Goal: Task Accomplishment & Management: Complete application form

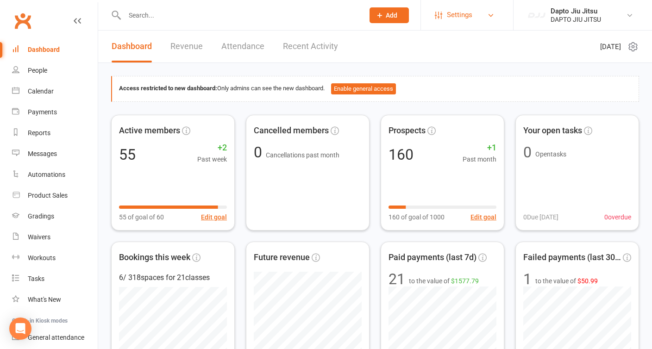
click at [321, 11] on span "Settings" at bounding box center [459, 15] width 25 height 21
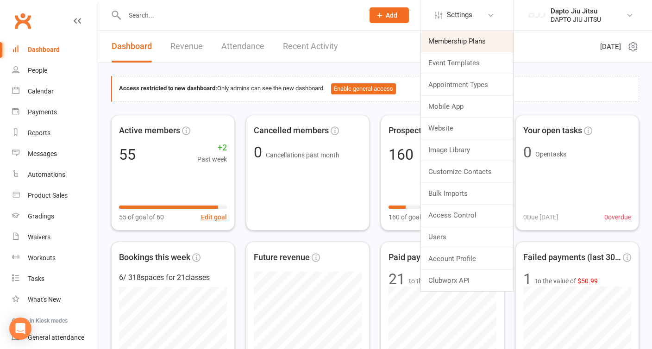
click at [321, 45] on link "Membership Plans" at bounding box center [467, 41] width 92 height 21
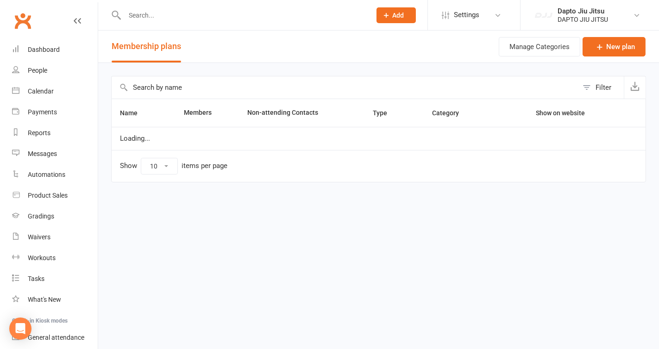
select select "50"
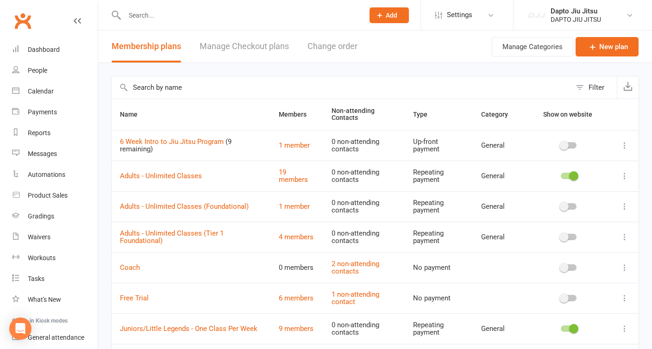
click at [321, 16] on icon at bounding box center [379, 15] width 8 height 8
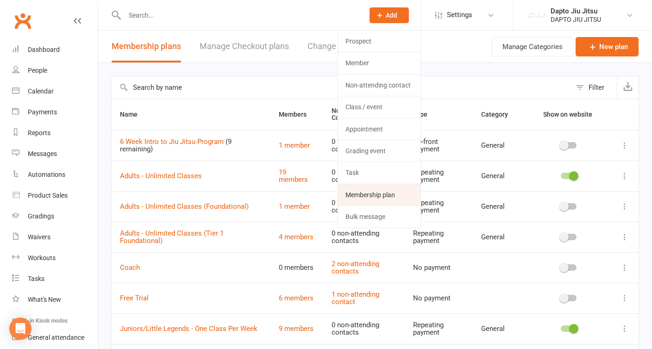
click at [321, 186] on link "Membership plan" at bounding box center [379, 194] width 82 height 21
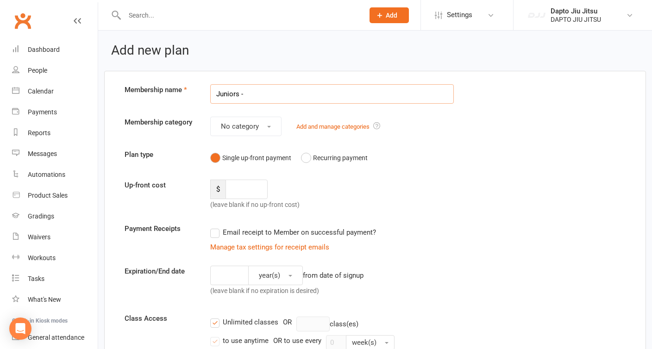
click at [321, 91] on input "Juniors -" at bounding box center [331, 93] width 243 height 19
drag, startPoint x: 361, startPoint y: 91, endPoint x: 188, endPoint y: 89, distance: 172.7
click at [188, 89] on div "Membership name Juniors -" at bounding box center [375, 93] width 515 height 19
paste input "[PERSON_NAME] – 2 weeks for $39"
type input "Juniors [PERSON_NAME] – 2 weeks for $39"
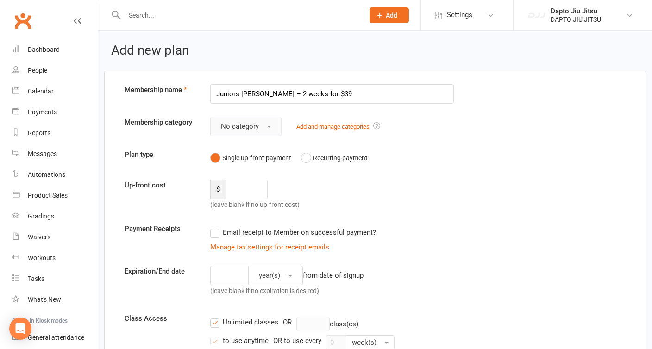
click at [257, 122] on span "No category" at bounding box center [240, 126] width 38 height 8
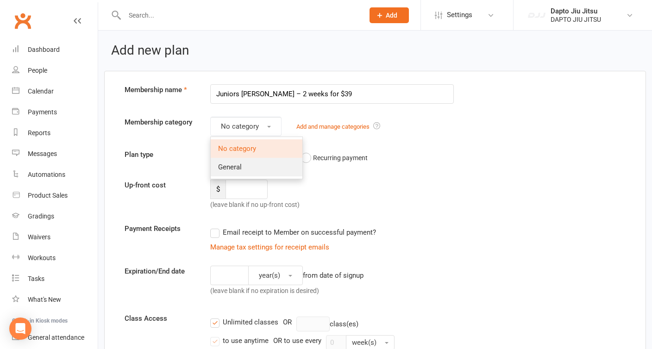
click at [226, 166] on span "General" at bounding box center [230, 167] width 24 height 8
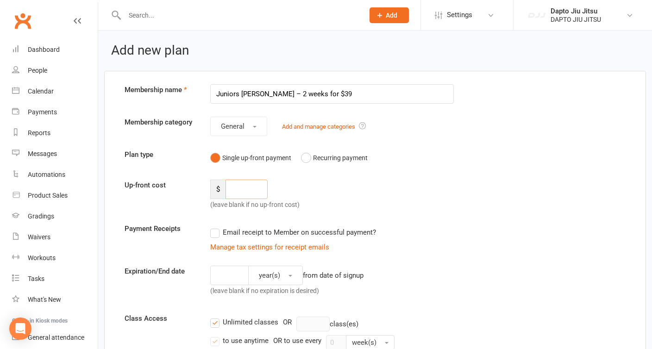
click at [240, 188] on input "number" at bounding box center [246, 189] width 42 height 19
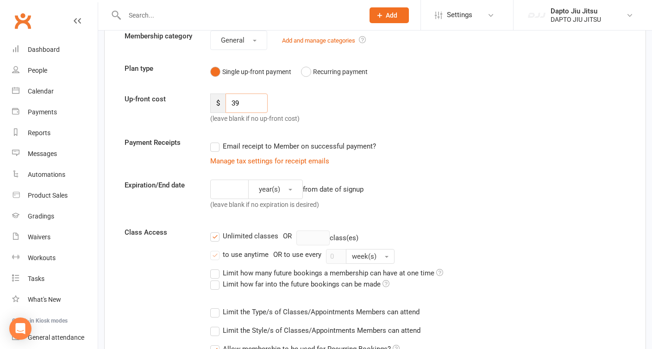
scroll to position [87, 0]
type input "39"
click at [215, 144] on label "Email receipt to Member on successful payment?" at bounding box center [293, 145] width 166 height 11
click at [215, 140] on input "Email receipt to Member on successful payment?" at bounding box center [213, 140] width 6 height 0
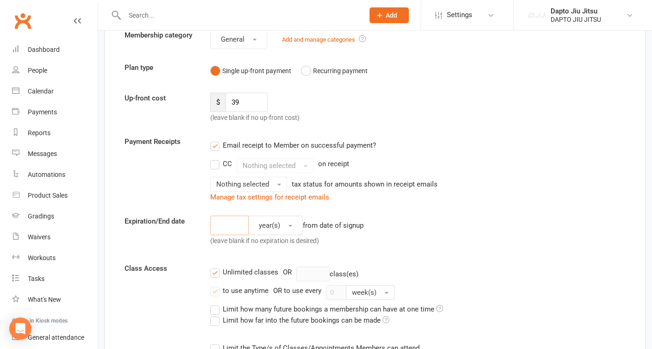
click at [231, 230] on input "number" at bounding box center [229, 225] width 38 height 19
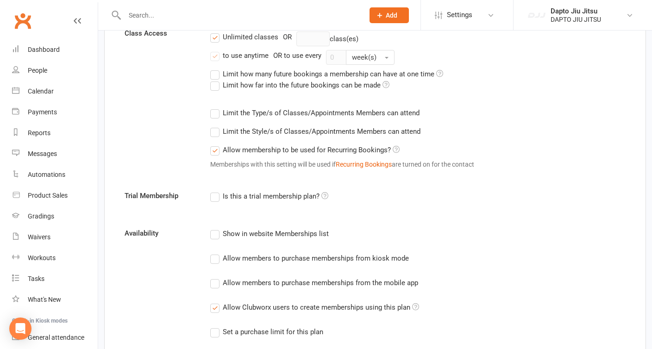
scroll to position [363, 0]
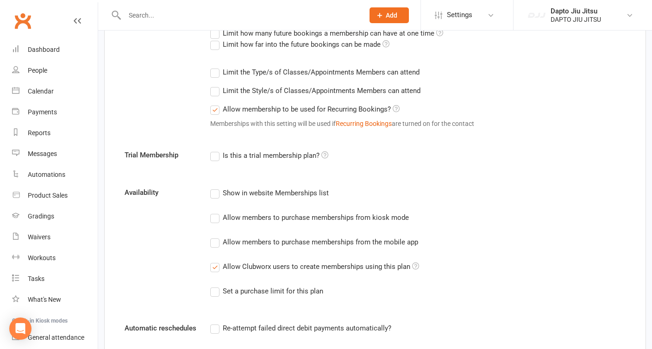
click at [214, 153] on label "Is this a trial membership plan?" at bounding box center [269, 155] width 118 height 11
click at [214, 150] on input "Is this a trial membership plan?" at bounding box center [213, 150] width 6 height 0
click at [321, 155] on icon at bounding box center [324, 154] width 7 height 7
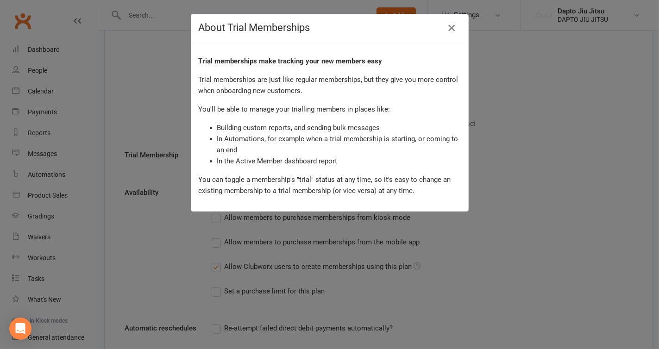
click at [321, 26] on icon "button" at bounding box center [451, 27] width 11 height 11
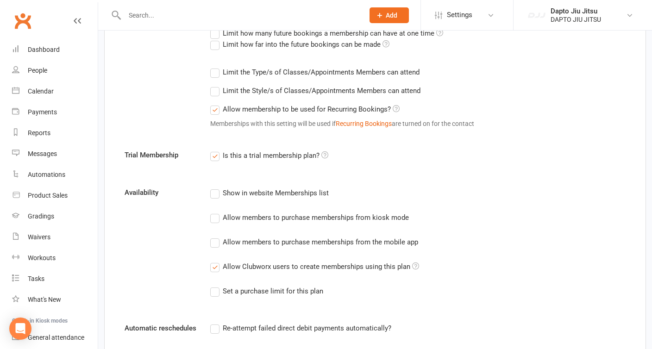
click at [218, 191] on label "Show in website Memberships list" at bounding box center [269, 192] width 118 height 11
click at [216, 187] on input "Show in website Memberships list" at bounding box center [213, 187] width 6 height 0
click at [216, 217] on label "Allow members to purchase memberships from kiosk mode" at bounding box center [309, 217] width 199 height 11
click at [216, 212] on input "Allow members to purchase memberships from kiosk mode" at bounding box center [213, 212] width 6 height 0
click at [217, 241] on label "Allow members to purchase memberships from the mobile app" at bounding box center [314, 242] width 208 height 11
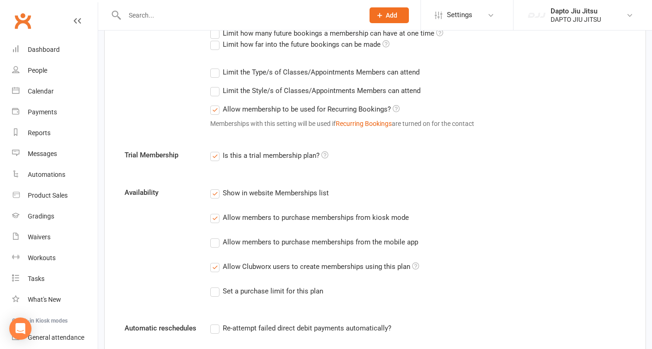
click at [216, 237] on input "Allow members to purchase memberships from the mobile app" at bounding box center [213, 237] width 6 height 0
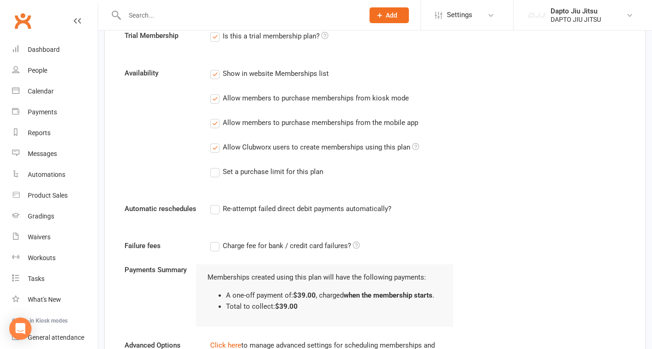
scroll to position [483, 0]
click at [215, 171] on label "Set a purchase limit for this plan" at bounding box center [266, 171] width 113 height 11
click at [215, 166] on input "Set a purchase limit for this plan" at bounding box center [213, 166] width 6 height 0
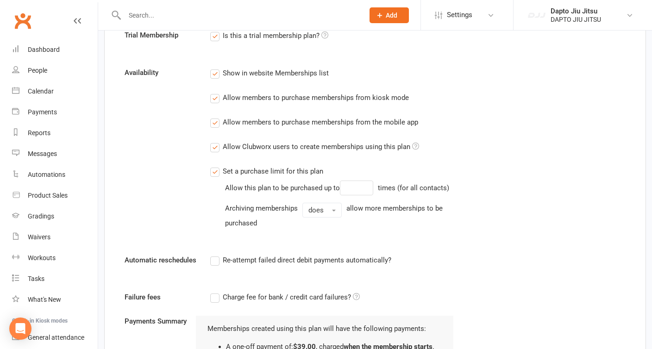
click at [215, 169] on label "Set a purchase limit for this plan" at bounding box center [266, 171] width 113 height 11
click at [215, 166] on input "Set a purchase limit for this plan" at bounding box center [213, 166] width 6 height 0
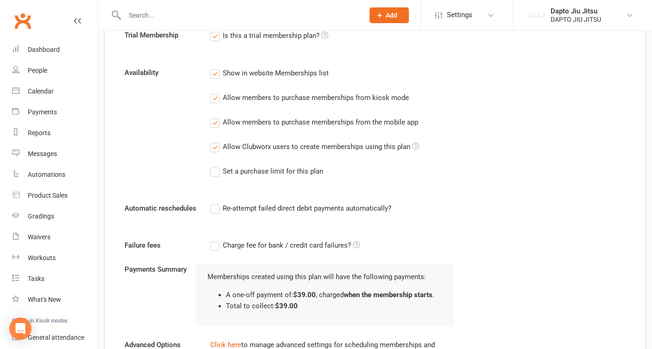
click at [220, 175] on label "Set a purchase limit for this plan" at bounding box center [266, 171] width 113 height 11
click at [216, 166] on input "Set a purchase limit for this plan" at bounding box center [213, 166] width 6 height 0
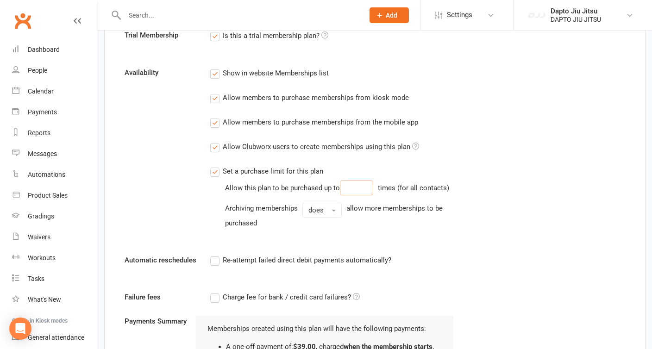
click at [321, 192] on input "number" at bounding box center [356, 188] width 33 height 15
type input "1"
click at [158, 207] on div "Availability Show in website Memberships list Allow members to purchase members…" at bounding box center [375, 154] width 515 height 175
click at [321, 214] on span "does" at bounding box center [315, 210] width 15 height 8
click at [165, 212] on div "Availability Show in website Memberships list Allow members to purchase members…" at bounding box center [375, 154] width 515 height 175
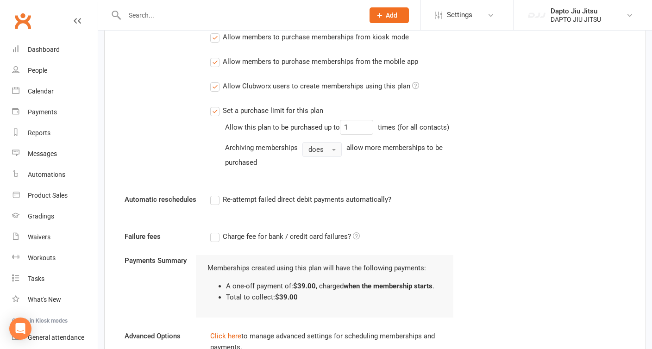
scroll to position [544, 0]
click at [214, 205] on label "Re-attempt failed direct debit payments automatically?" at bounding box center [300, 198] width 181 height 11
click at [214, 193] on input "Re-attempt failed direct debit payments automatically?" at bounding box center [213, 193] width 6 height 0
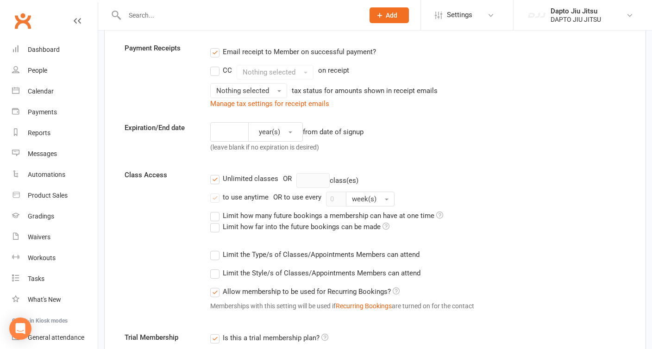
scroll to position [179, 0]
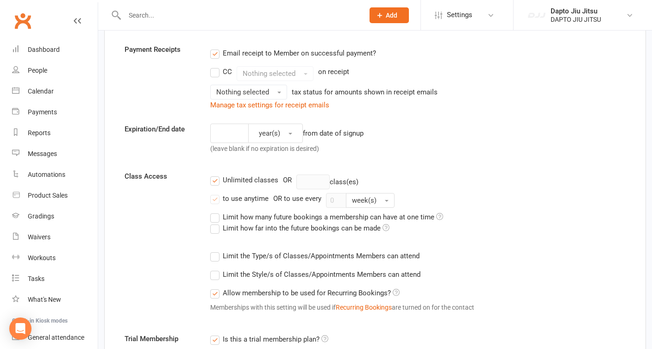
click at [217, 196] on label "to use anytime" at bounding box center [239, 198] width 58 height 11
click at [216, 193] on input "to use anytime" at bounding box center [213, 193] width 6 height 0
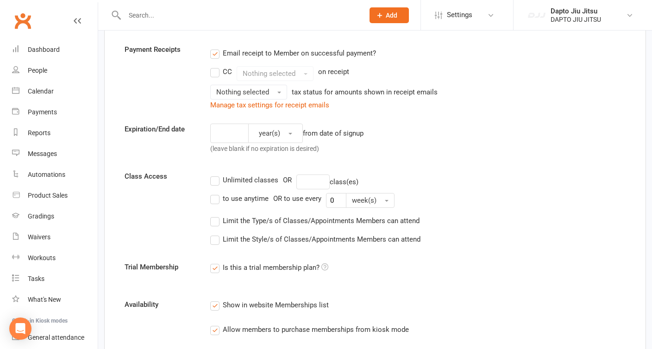
click at [214, 197] on label "to use anytime" at bounding box center [239, 198] width 58 height 11
click at [214, 193] on input "to use anytime" at bounding box center [213, 193] width 6 height 0
click at [263, 136] on span "year(s)" at bounding box center [269, 133] width 21 height 8
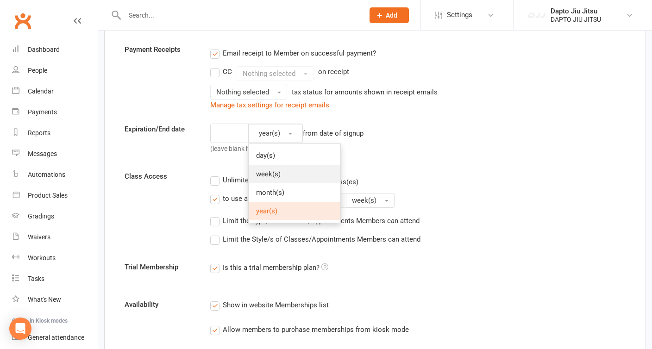
click at [270, 171] on span "week(s)" at bounding box center [268, 174] width 25 height 8
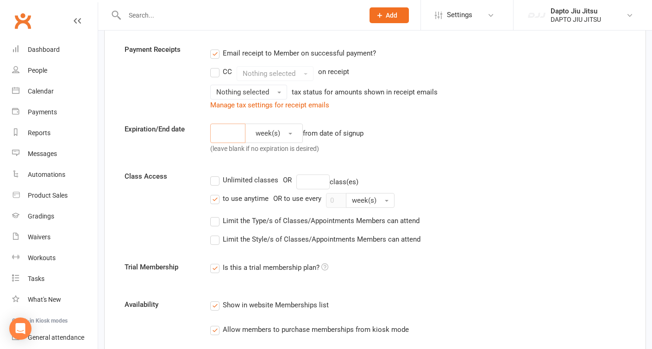
click at [230, 133] on input "number" at bounding box center [227, 133] width 35 height 19
type input "2"
click at [192, 153] on div "Expiration/End date 2 week(s) from date of signup (leave blank if no expiration…" at bounding box center [375, 141] width 515 height 34
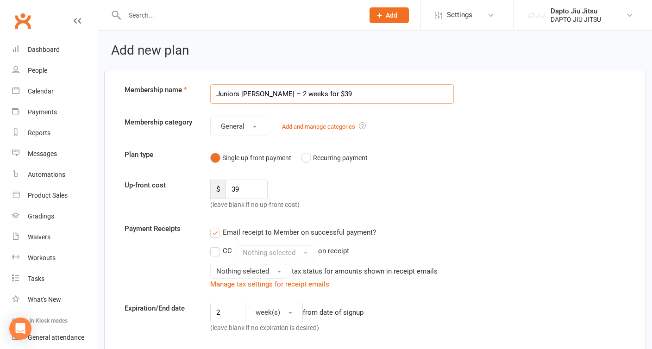
click at [321, 91] on input "Juniors [PERSON_NAME] – 2 weeks for $39" at bounding box center [331, 93] width 243 height 19
click at [268, 94] on input "Juniors [PERSON_NAME] – 2 weeks for $39" at bounding box center [331, 93] width 243 height 19
click at [270, 95] on input "Juniors [PERSON_NAME] New Student Offer – 2 weeks for $39" at bounding box center [331, 93] width 243 height 19
drag, startPoint x: 269, startPoint y: 93, endPoint x: 244, endPoint y: 95, distance: 25.1
click at [244, 95] on input "Juniors [PERSON_NAME] New Student Offer – 2 weeks for $39" at bounding box center [331, 93] width 243 height 19
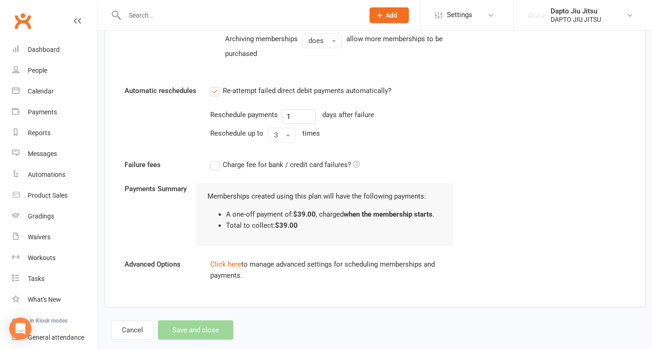
scroll to position [609, 0]
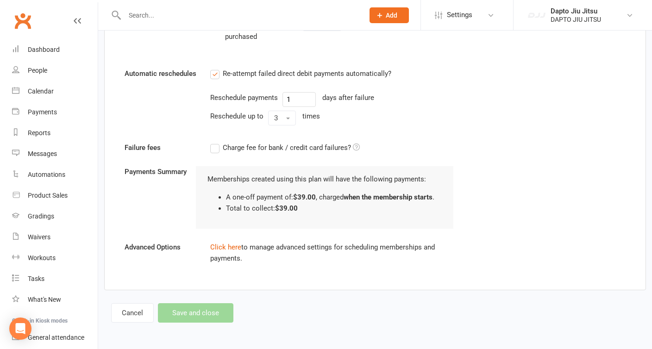
type input "Juniors New Student Offer – 2 weeks for $39"
click at [175, 314] on div "Cancel Save and close" at bounding box center [172, 312] width 122 height 19
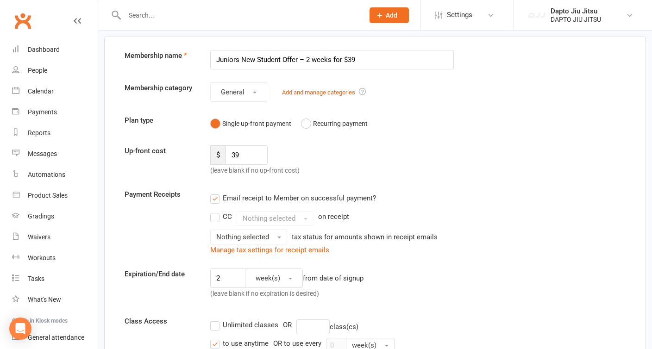
scroll to position [33, 0]
click at [231, 234] on span "Nothing selected" at bounding box center [242, 238] width 53 height 8
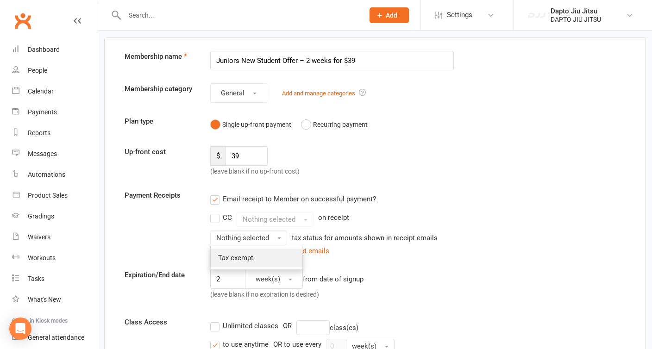
click at [235, 256] on span "Tax exempt" at bounding box center [235, 258] width 35 height 8
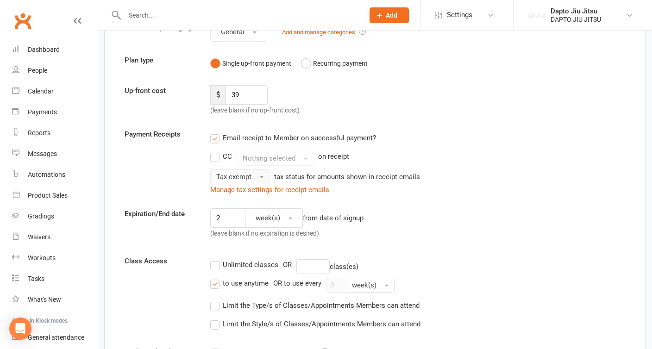
scroll to position [109, 0]
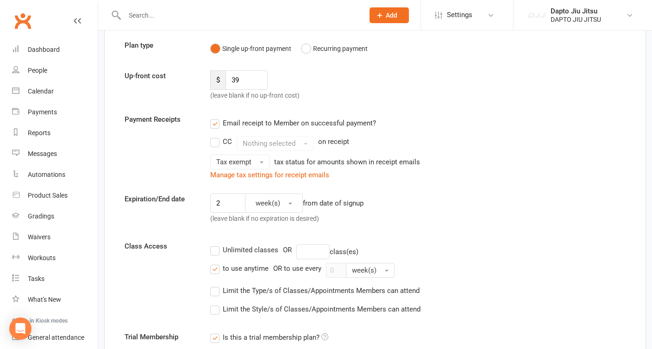
click at [215, 255] on div "Unlimited classes OR class(es)" at bounding box center [417, 251] width 415 height 15
click at [214, 249] on label "Unlimited classes" at bounding box center [244, 249] width 68 height 11
click at [214, 244] on input "Unlimited classes" at bounding box center [213, 244] width 6 height 0
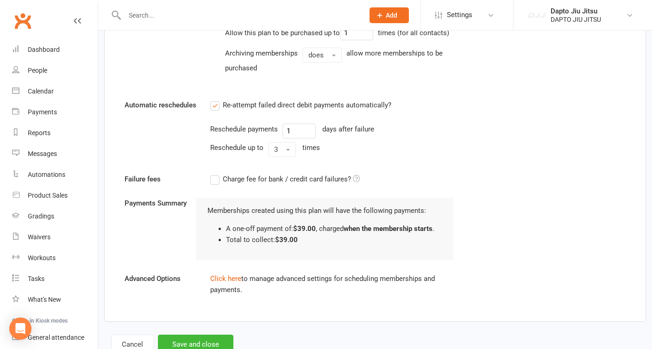
scroll to position [680, 0]
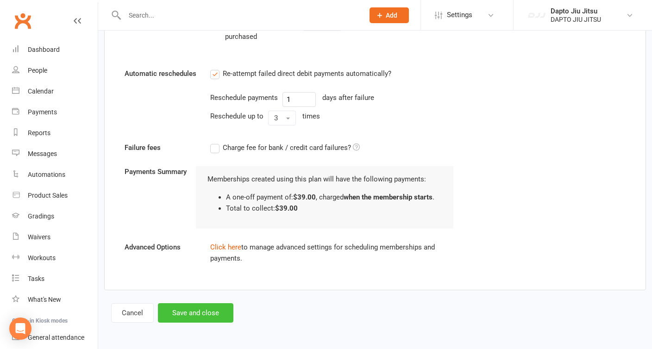
click at [188, 310] on button "Save and close" at bounding box center [195, 312] width 75 height 19
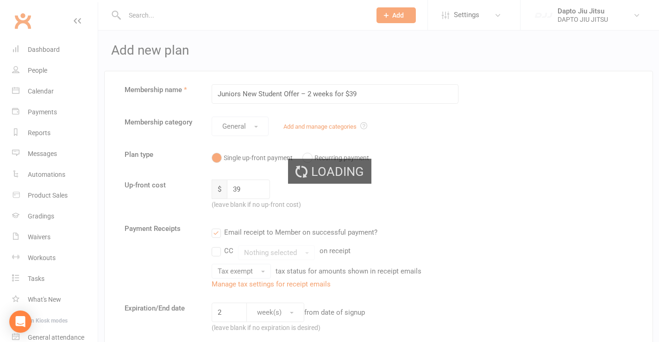
select select "50"
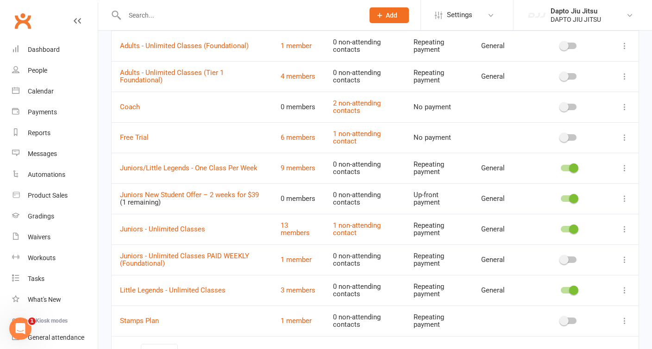
scroll to position [160, 0]
click at [176, 194] on link "Juniors New Student Offer – 2 weeks for $39" at bounding box center [189, 195] width 139 height 8
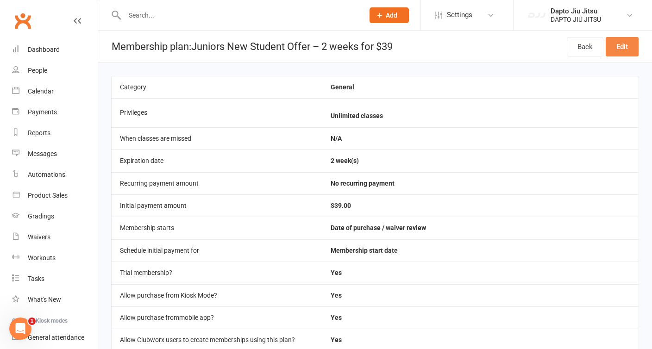
click at [321, 49] on link "Edit" at bounding box center [621, 46] width 33 height 19
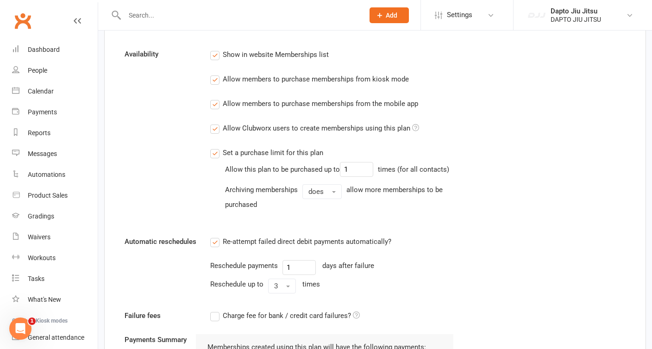
scroll to position [507, 0]
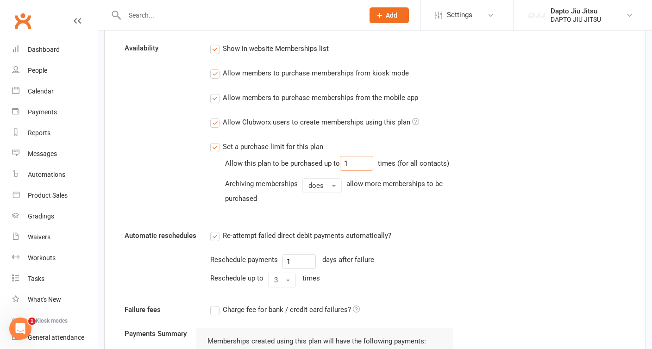
click at [321, 162] on input "1" at bounding box center [356, 163] width 33 height 15
click at [216, 146] on label "Set a purchase limit for this plan" at bounding box center [266, 146] width 113 height 11
click at [216, 141] on input "Set a purchase limit for this plan" at bounding box center [213, 141] width 6 height 0
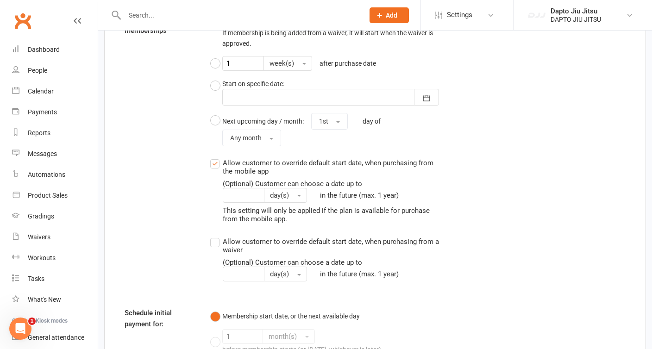
scroll to position [966, 0]
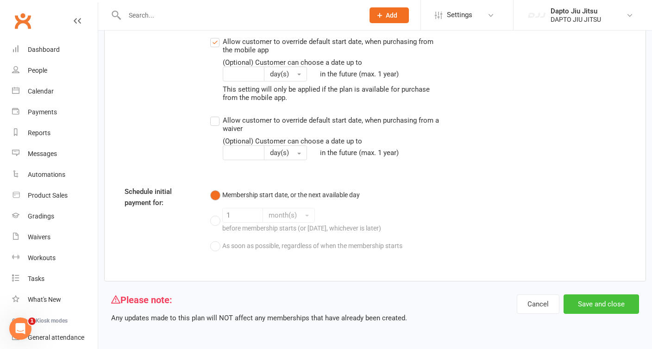
click at [321, 302] on button "Save and close" at bounding box center [600, 303] width 75 height 19
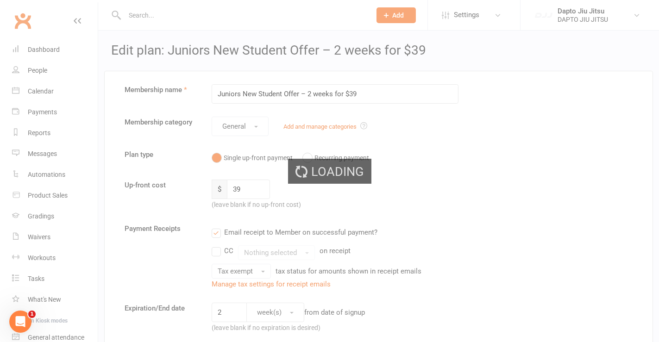
select select "50"
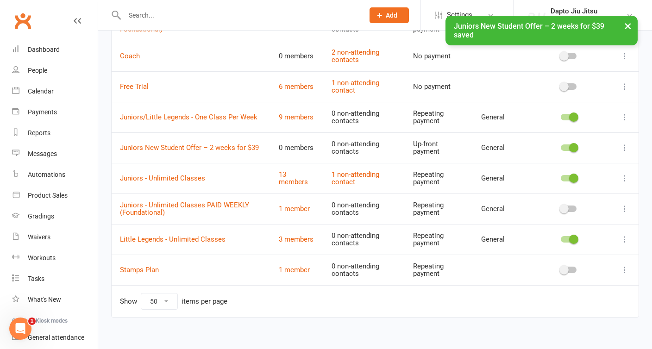
scroll to position [211, 0]
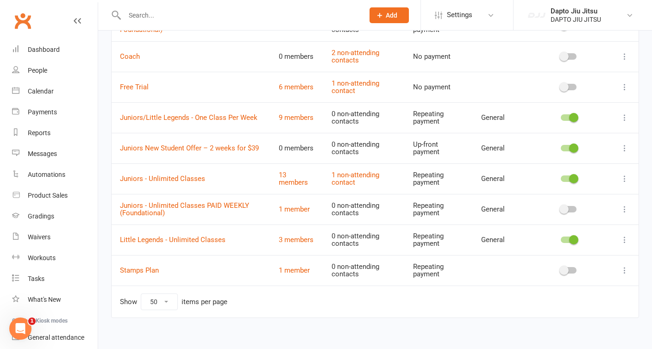
click at [321, 145] on icon at bounding box center [624, 147] width 9 height 9
click at [199, 144] on link "Juniors New Student Offer – 2 weeks for $39" at bounding box center [189, 148] width 139 height 8
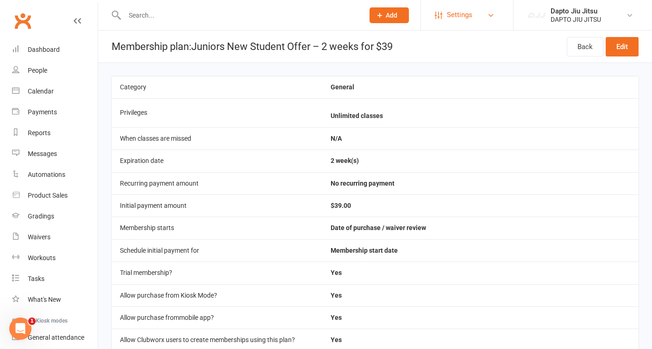
click at [321, 13] on span "Settings" at bounding box center [459, 15] width 25 height 21
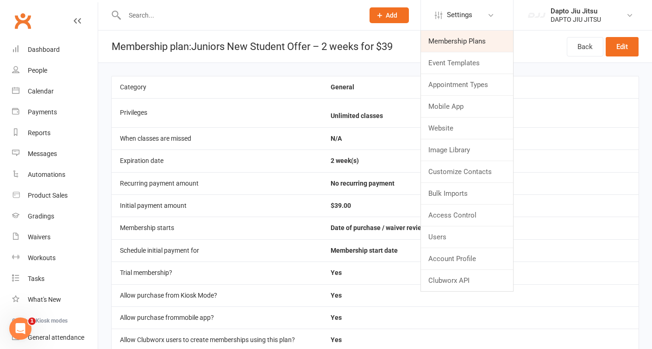
click at [321, 42] on link "Membership Plans" at bounding box center [467, 41] width 92 height 21
select select "50"
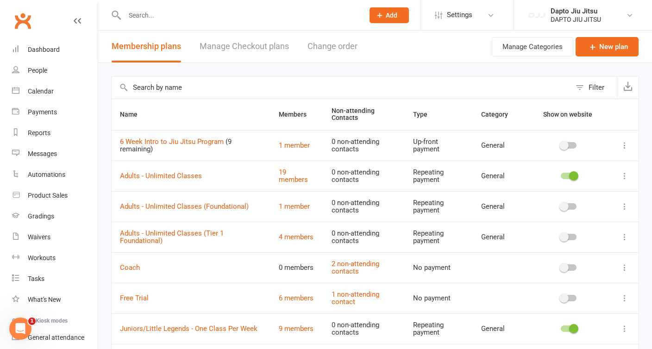
click at [274, 44] on link "Manage Checkout plans" at bounding box center [243, 47] width 89 height 32
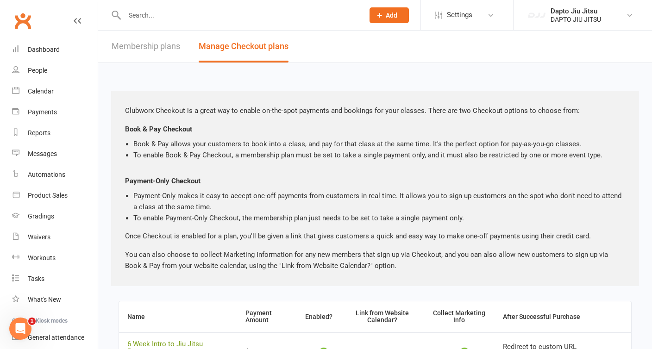
scroll to position [85, 0]
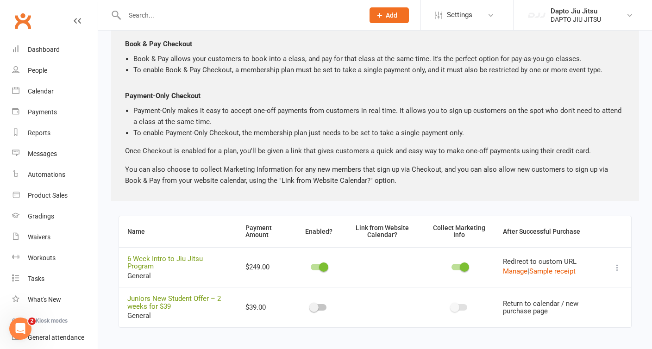
click at [318, 303] on span at bounding box center [313, 307] width 9 height 9
click at [311, 306] on input "checkbox" at bounding box center [311, 306] width 0 height 0
click at [321, 304] on span at bounding box center [454, 308] width 9 height 9
click at [321, 307] on input "checkbox" at bounding box center [451, 307] width 0 height 0
click at [321, 304] on span at bounding box center [464, 308] width 9 height 9
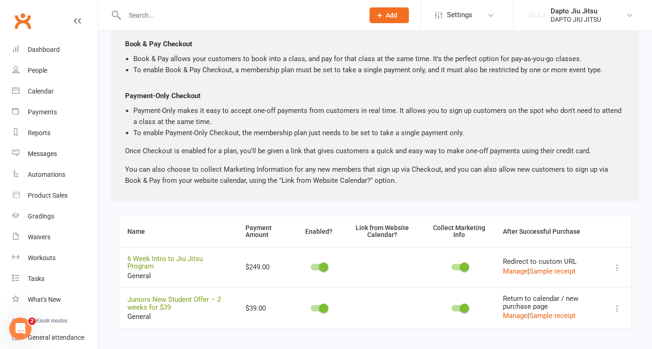
click at [321, 307] on input "checkbox" at bounding box center [451, 307] width 0 height 0
click at [321, 304] on icon at bounding box center [616, 308] width 9 height 9
click at [321, 322] on link "Copy direct link to clipboard" at bounding box center [564, 320] width 102 height 19
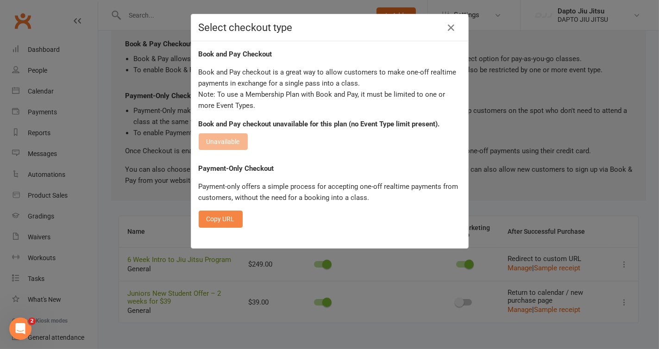
click at [216, 218] on button "Copy URL" at bounding box center [221, 219] width 44 height 17
click at [321, 26] on icon "button" at bounding box center [451, 27] width 11 height 11
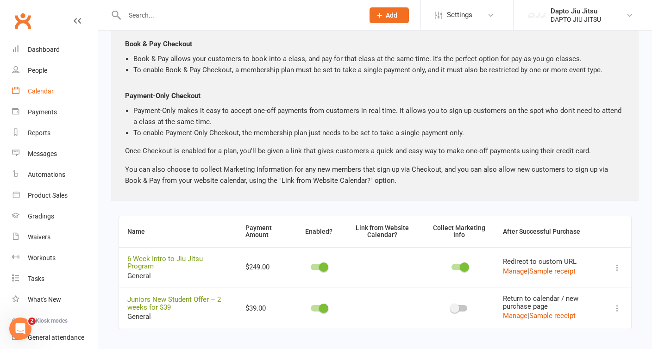
click at [27, 91] on link "Calendar" at bounding box center [55, 91] width 86 height 21
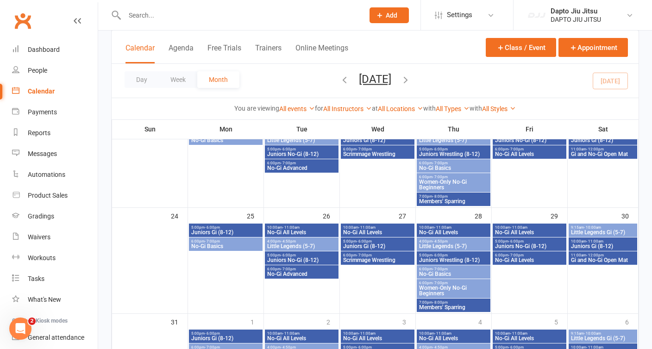
scroll to position [415, 0]
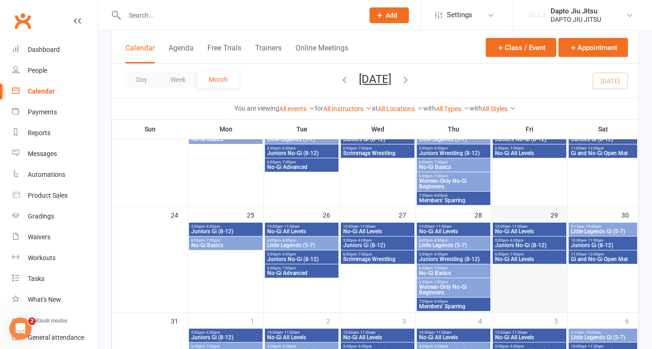
click at [321, 269] on div at bounding box center [529, 267] width 74 height 89
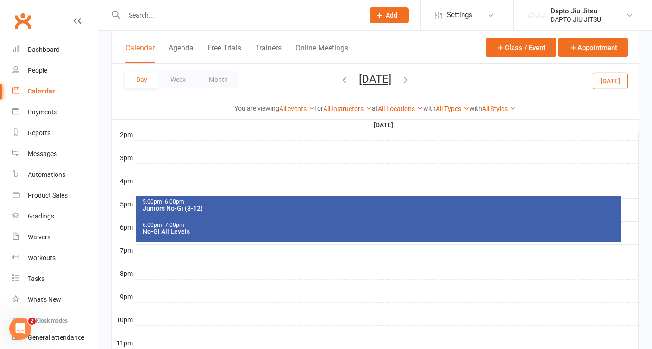
scroll to position [384, 0]
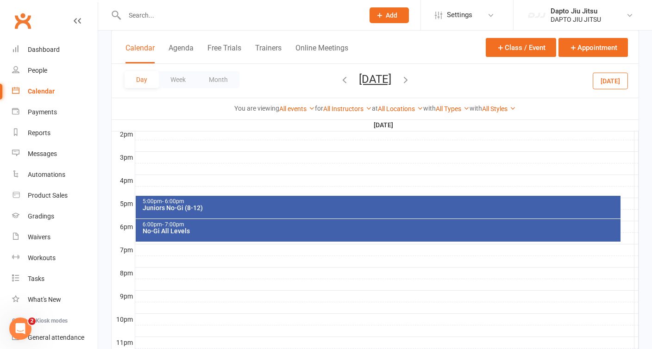
click at [153, 256] on div at bounding box center [386, 261] width 503 height 11
click at [151, 245] on button "Add Event" at bounding box center [146, 244] width 31 height 11
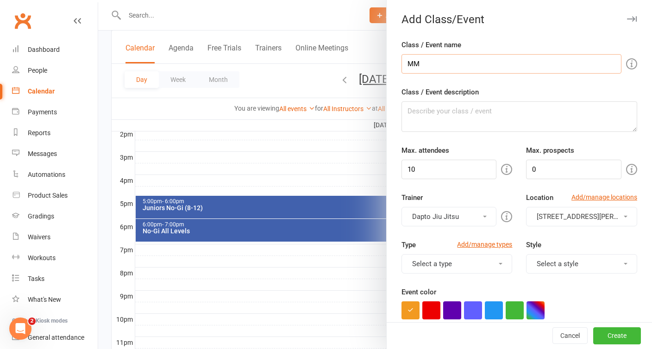
type input "M"
type input "Beginner MMA - Special Class!"
click at [321, 113] on textarea "Class / Event description" at bounding box center [519, 116] width 236 height 31
paste textarea "[PERSON_NAME]"
click at [321, 111] on textarea "[PERSON_NAME]" at bounding box center [519, 116] width 236 height 31
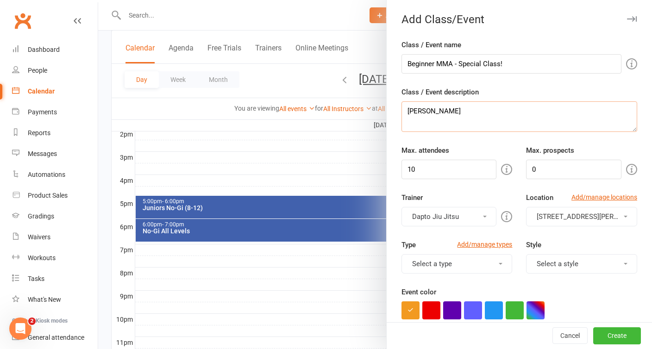
click at [321, 112] on textarea "[PERSON_NAME]" at bounding box center [519, 116] width 236 height 31
click at [321, 110] on textarea "[PERSON_NAME]" at bounding box center [519, 116] width 236 height 31
click at [321, 109] on textarea "Learn the basics of MMA with fighter and coach [PERSON_NAME]" at bounding box center [519, 116] width 236 height 31
type textarea "Learn the basics of MMA with fighter and coach [PERSON_NAME]! This is not to be…"
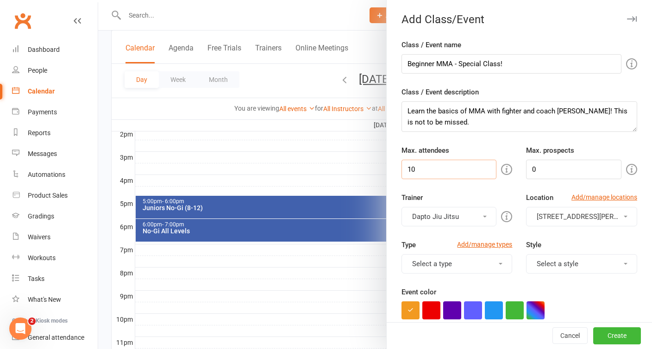
click at [321, 163] on input "10" at bounding box center [448, 169] width 95 height 19
type input "16"
click at [321, 171] on input "0" at bounding box center [573, 169] width 95 height 19
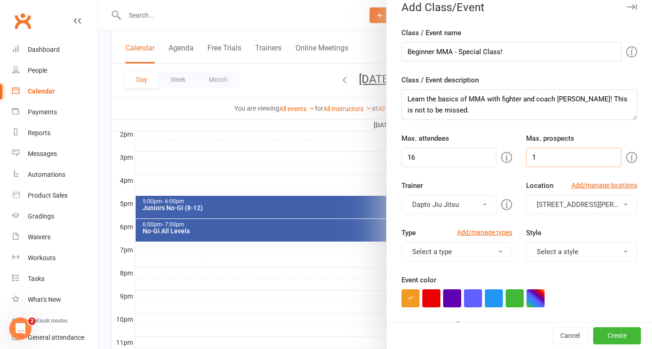
scroll to position [27, 0]
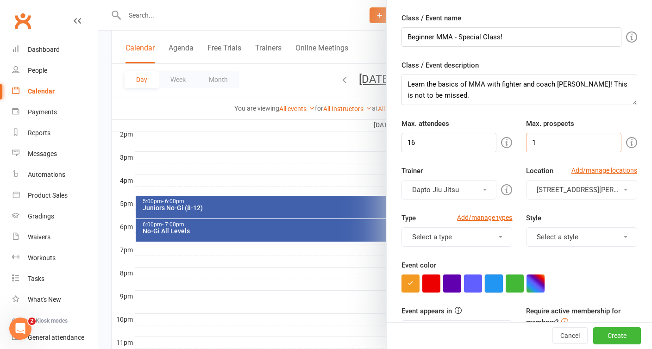
type input "1"
click at [321, 278] on button "button" at bounding box center [494, 283] width 18 height 18
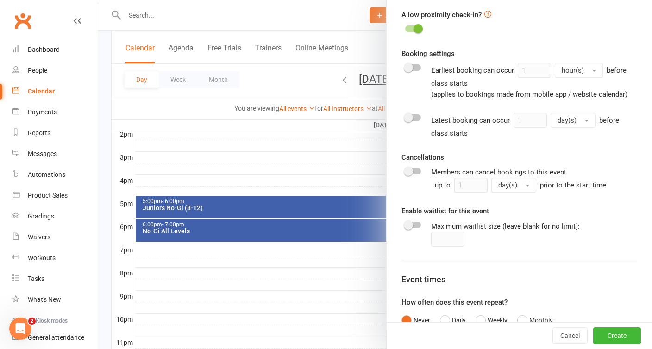
scroll to position [438, 0]
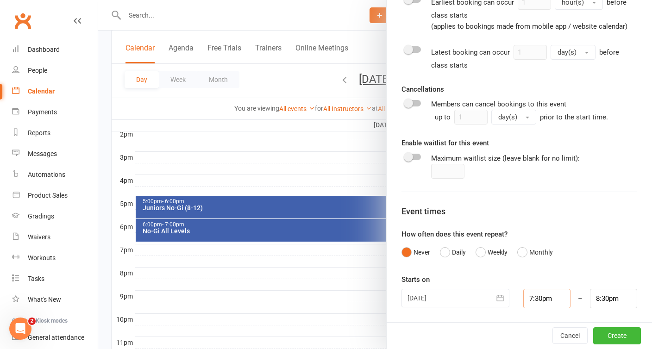
click at [321, 295] on input "7:30pm" at bounding box center [546, 298] width 47 height 19
type input "7:00pm"
type input "8:00pm"
click at [321, 232] on li "7:00pm" at bounding box center [546, 233] width 44 height 14
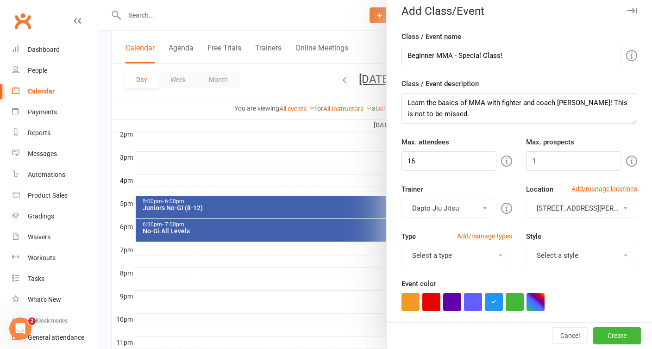
scroll to position [0, 0]
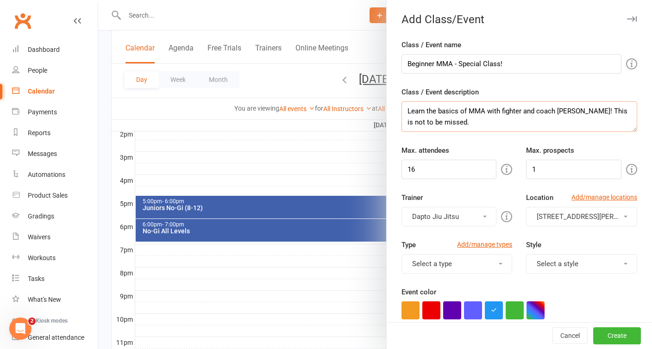
drag, startPoint x: 483, startPoint y: 121, endPoint x: 403, endPoint y: 121, distance: 80.5
click at [321, 121] on textarea "Learn the basics of MMA with fighter and coach [PERSON_NAME]! This is not to be…" at bounding box center [519, 116] width 236 height 31
type textarea "Learn the basics of MMA with fighter and coach [PERSON_NAME]! Bring your gloves…"
click at [321, 335] on button "Create" at bounding box center [617, 336] width 48 height 17
